Goal: Information Seeking & Learning: Learn about a topic

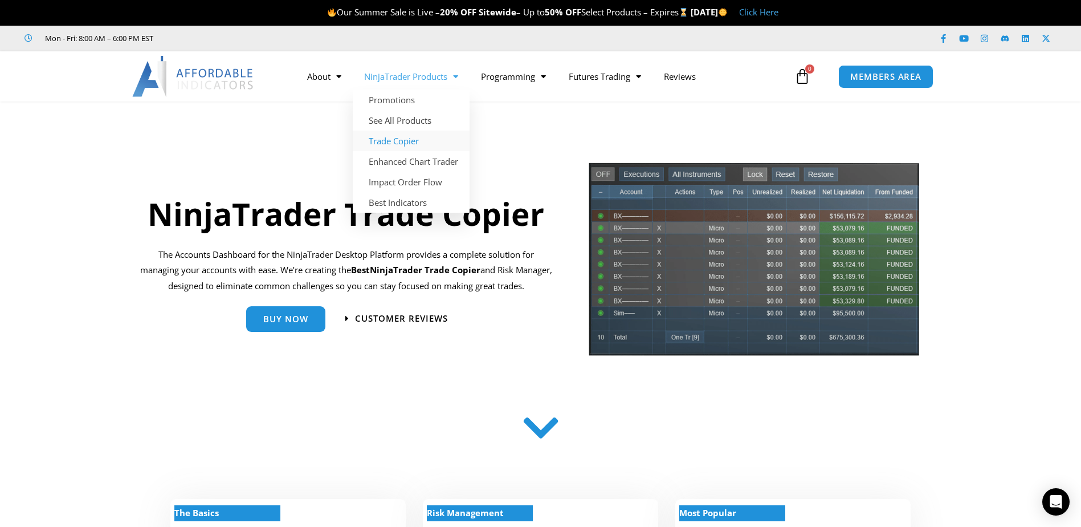
click at [409, 137] on link "Trade Copier" at bounding box center [411, 140] width 117 height 21
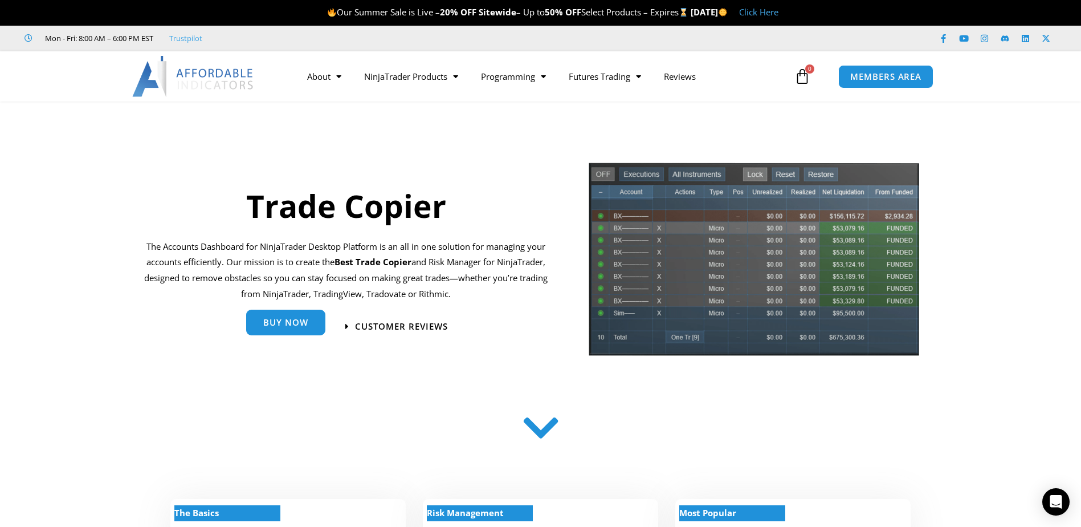
click at [291, 320] on span "Buy Now" at bounding box center [285, 322] width 45 height 9
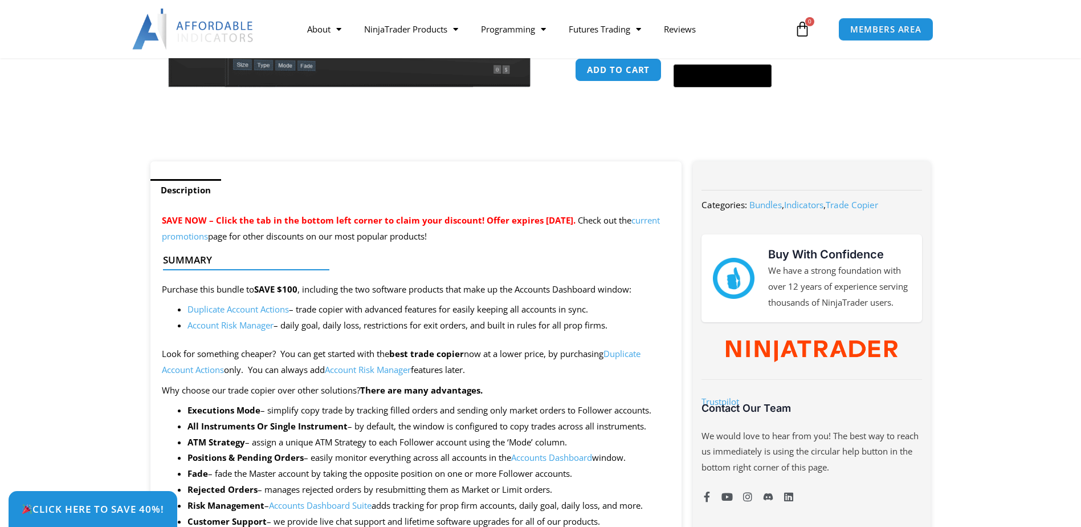
scroll to position [342, 0]
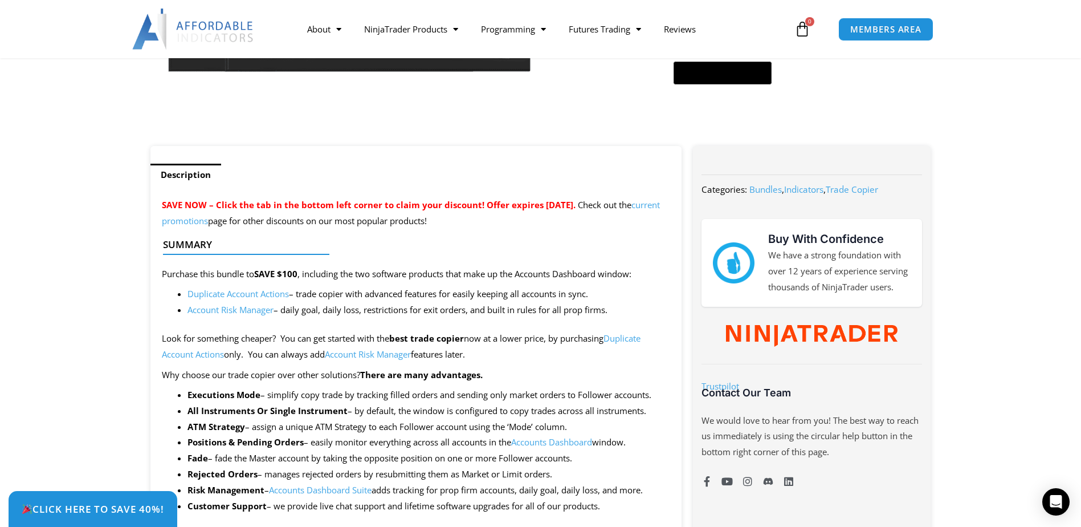
click at [235, 309] on link "Account Risk Manager" at bounding box center [230, 309] width 86 height 11
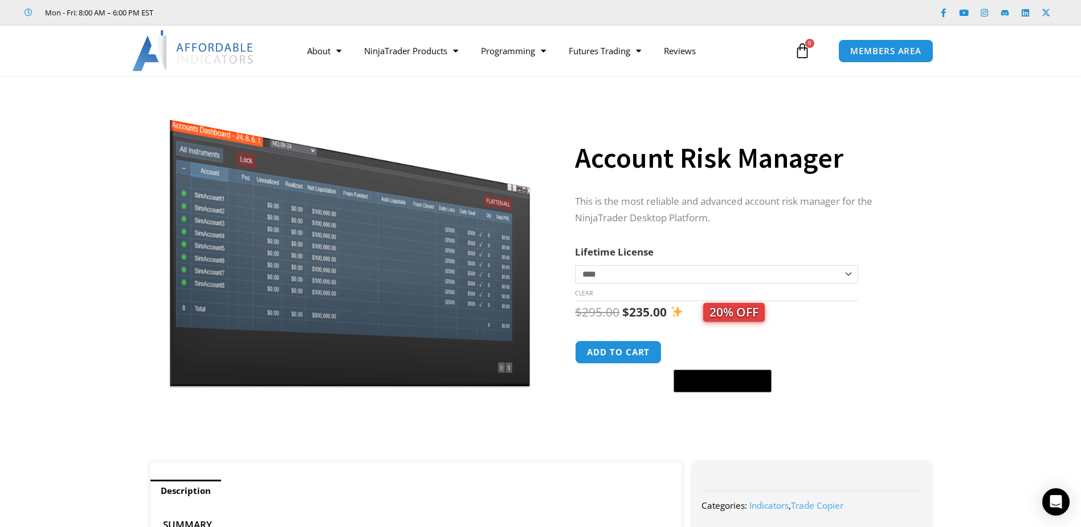
click at [175, 48] on img at bounding box center [193, 50] width 123 height 41
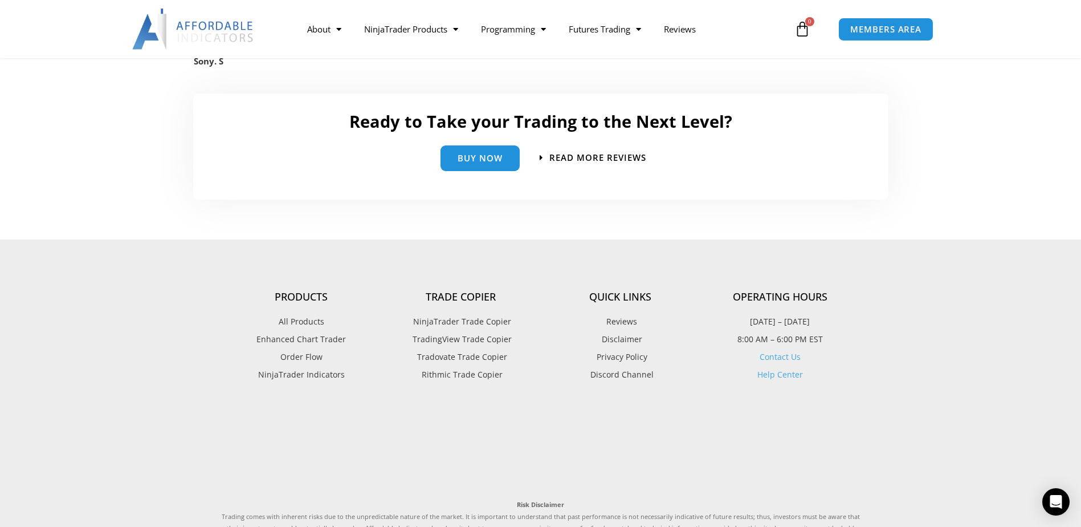
scroll to position [2678, 0]
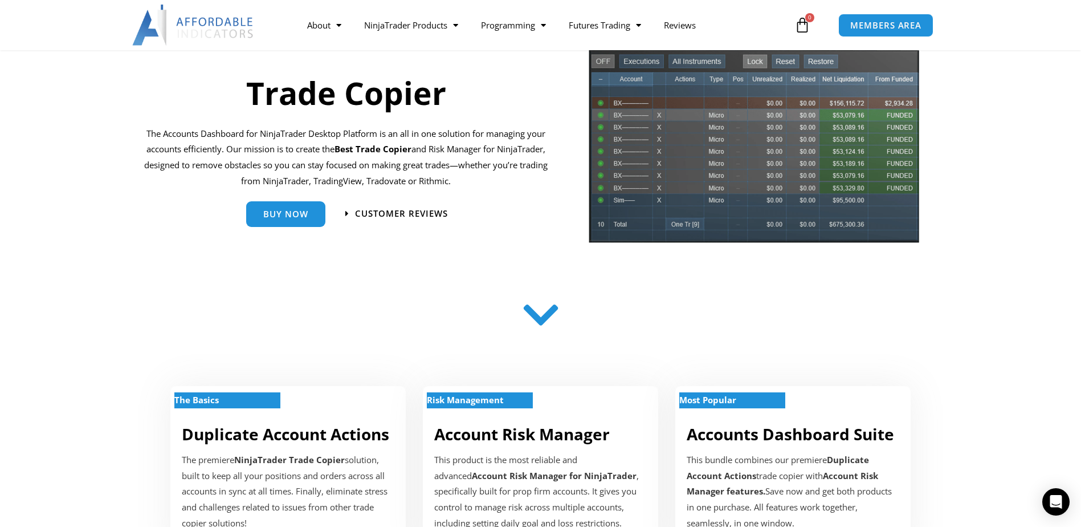
scroll to position [114, 0]
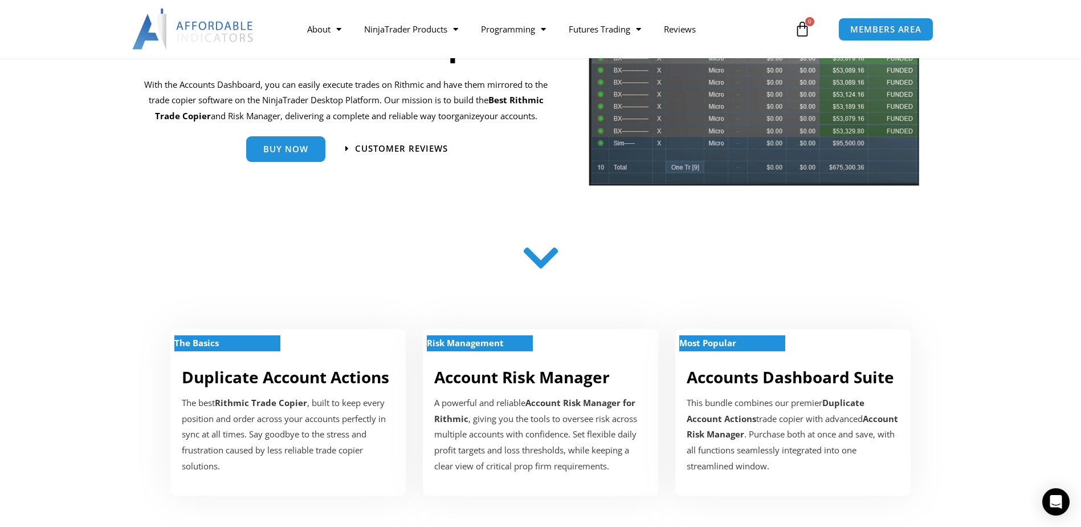
scroll to position [171, 0]
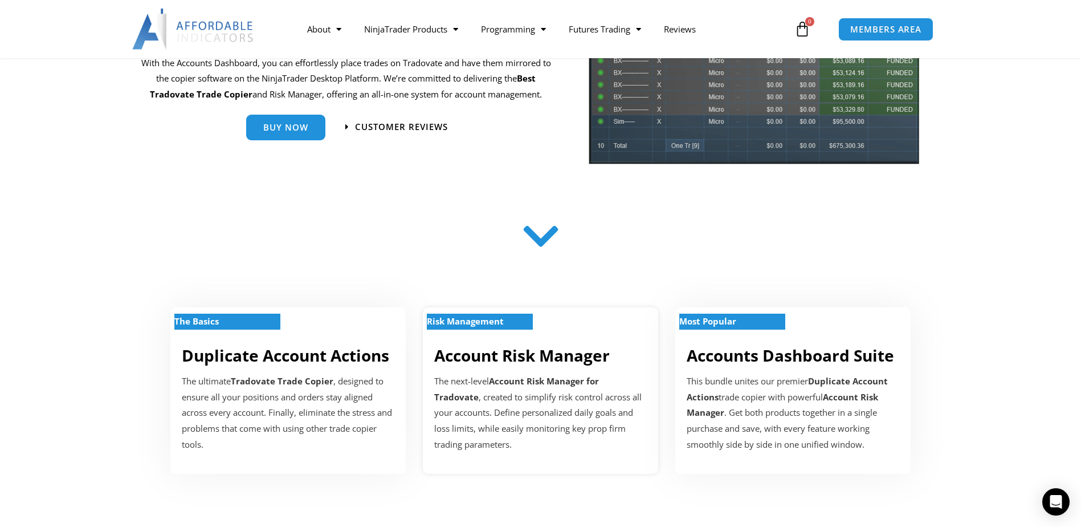
scroll to position [171, 0]
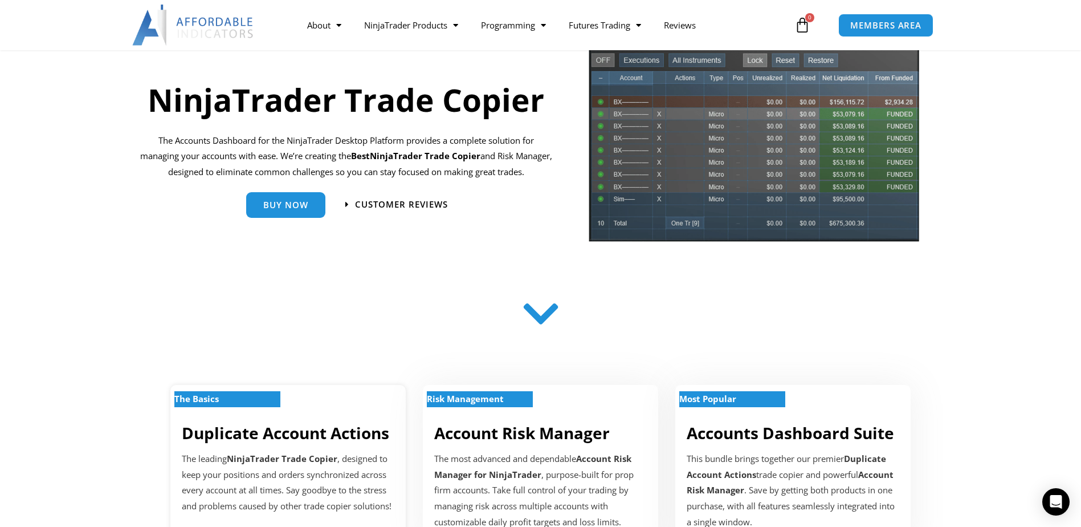
scroll to position [171, 0]
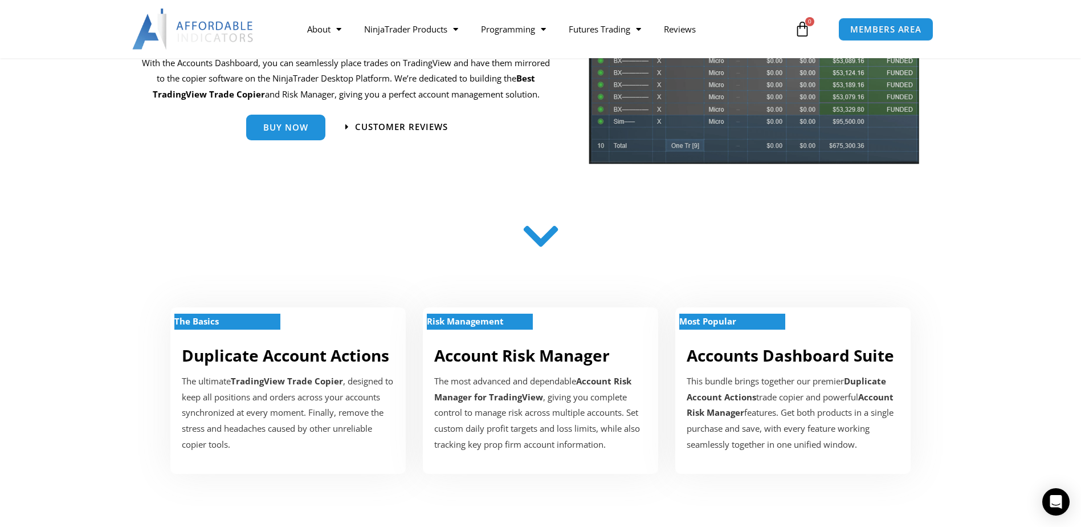
scroll to position [171, 0]
